Goal: Task Accomplishment & Management: Manage account settings

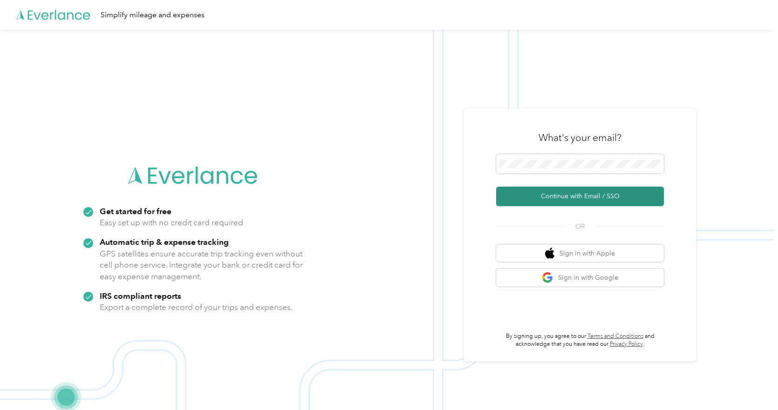
click at [579, 196] on button "Continue with Email / SSO" at bounding box center [580, 197] width 168 height 20
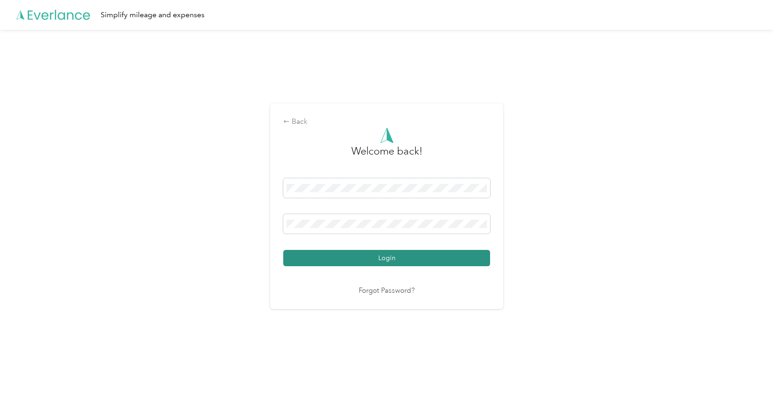
click at [351, 251] on button "Login" at bounding box center [386, 258] width 207 height 16
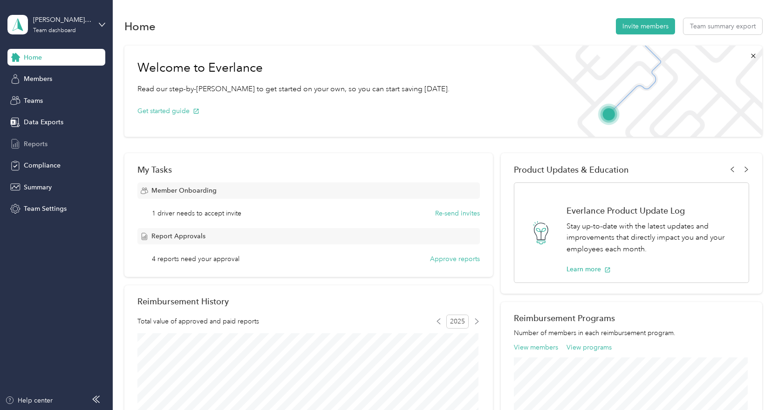
click at [44, 144] on span "Reports" at bounding box center [36, 144] width 24 height 10
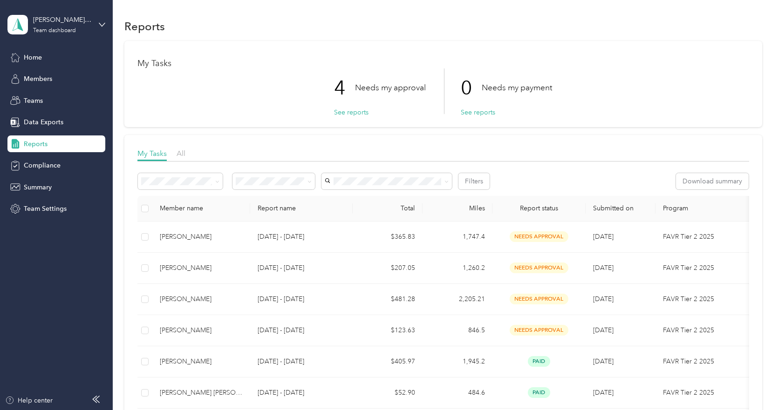
click at [97, 20] on div "[PERSON_NAME] Team Team dashboard" at bounding box center [56, 24] width 98 height 33
click at [75, 103] on div "Team dashboard Personal dashboard Log out" at bounding box center [105, 97] width 183 height 59
click at [102, 22] on icon at bounding box center [102, 24] width 7 height 7
click at [74, 96] on div "Personal dashboard" at bounding box center [45, 98] width 59 height 10
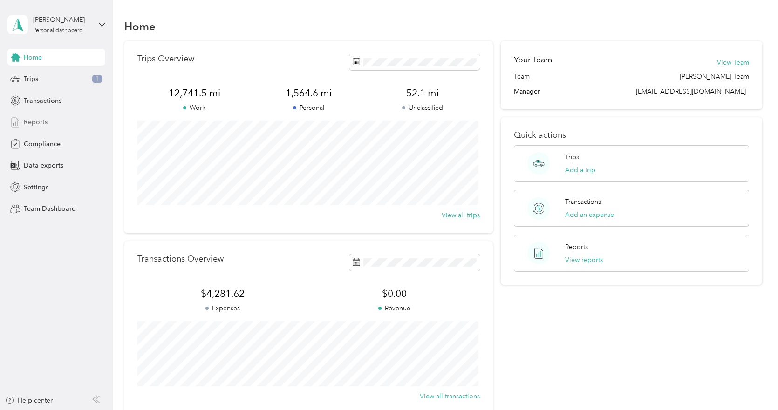
click at [44, 123] on span "Reports" at bounding box center [36, 122] width 24 height 10
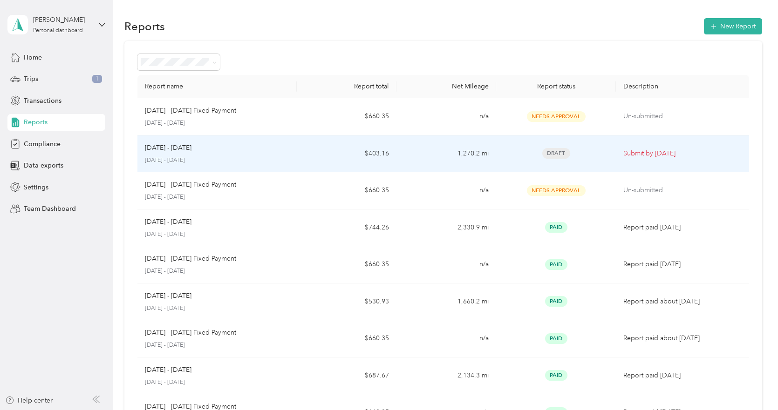
click at [195, 150] on div "[DATE] - [DATE]" at bounding box center [217, 148] width 144 height 10
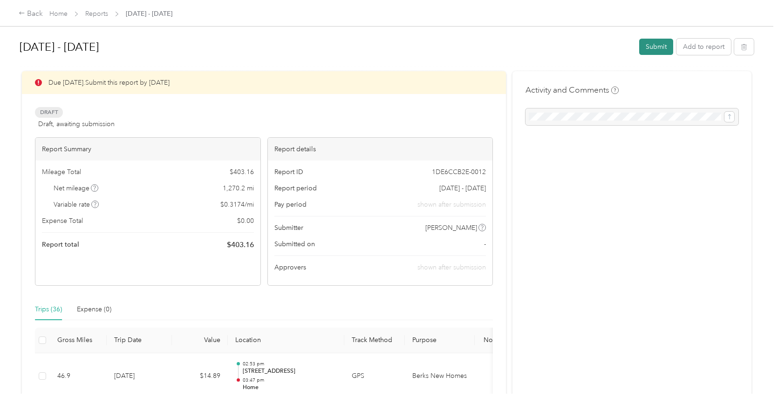
click at [645, 45] on button "Submit" at bounding box center [656, 47] width 34 height 16
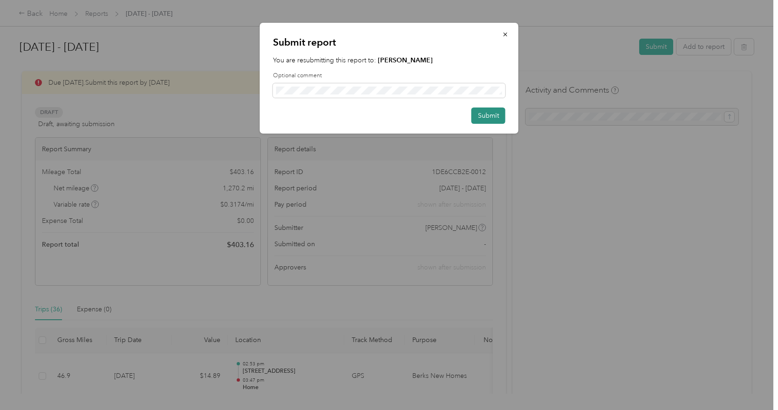
click at [487, 119] on button "Submit" at bounding box center [489, 116] width 34 height 16
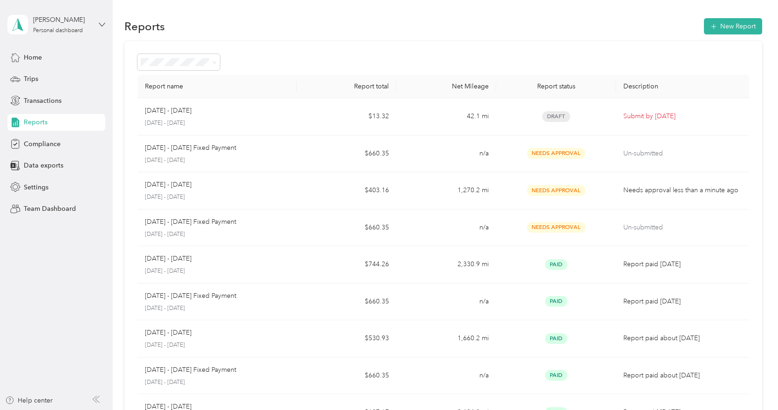
click at [101, 24] on icon at bounding box center [102, 24] width 7 height 7
click at [81, 79] on div "Team dashboard" at bounding box center [105, 76] width 183 height 16
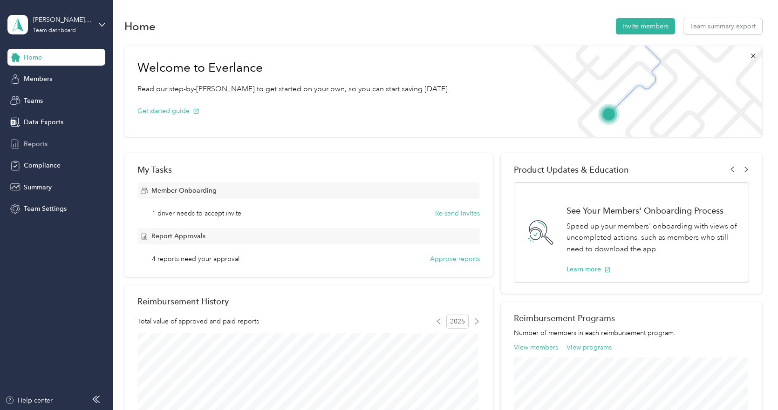
click at [41, 140] on span "Reports" at bounding box center [36, 144] width 24 height 10
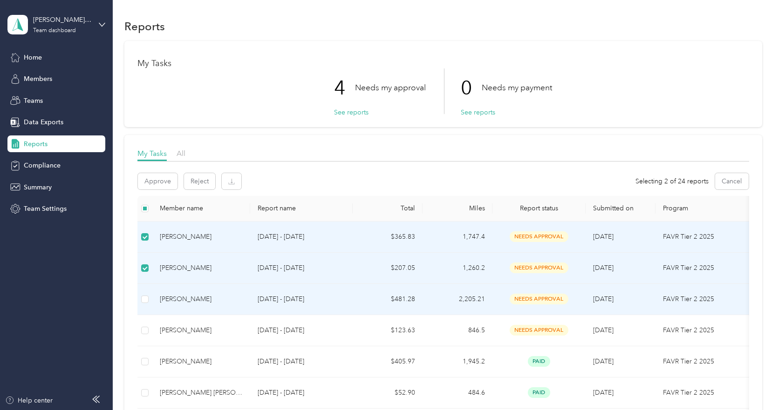
click at [146, 293] on td at bounding box center [144, 299] width 15 height 31
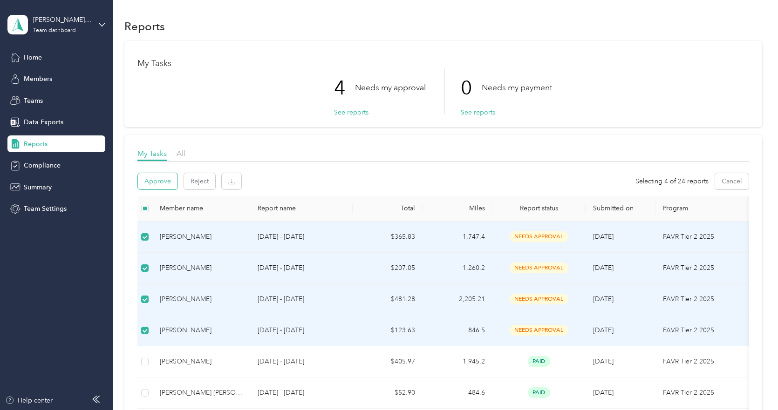
click at [159, 185] on button "Approve" at bounding box center [158, 181] width 40 height 16
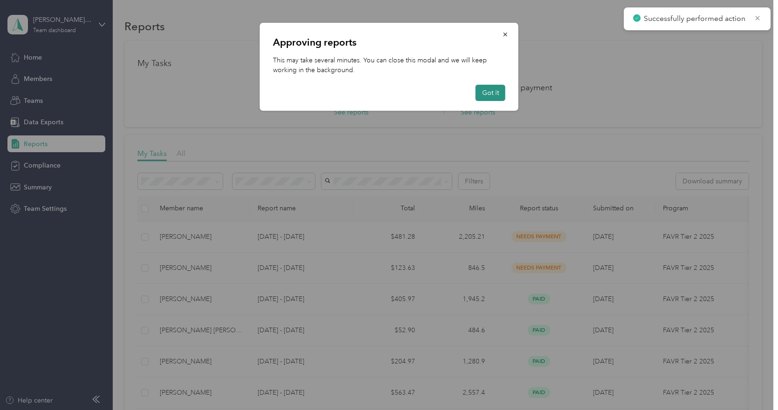
click at [495, 96] on button "Got it" at bounding box center [491, 93] width 30 height 16
